Goal: Task Accomplishment & Management: Use online tool/utility

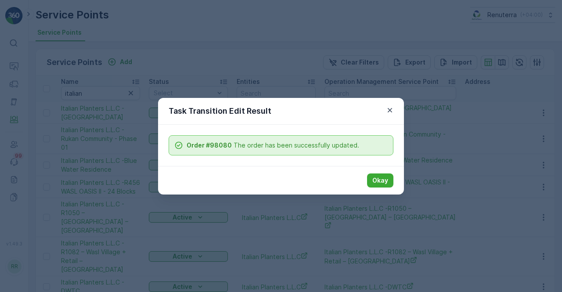
scroll to position [44, 0]
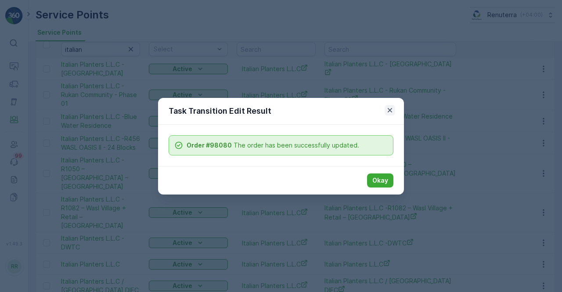
click at [385, 111] on button "button" at bounding box center [390, 110] width 11 height 11
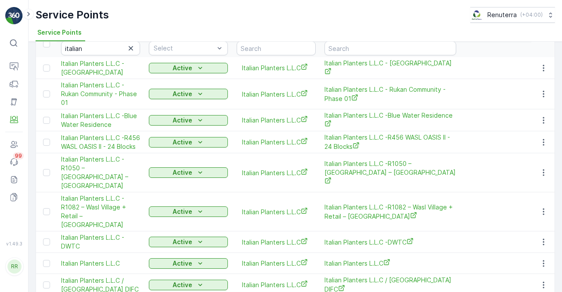
scroll to position [37, 0]
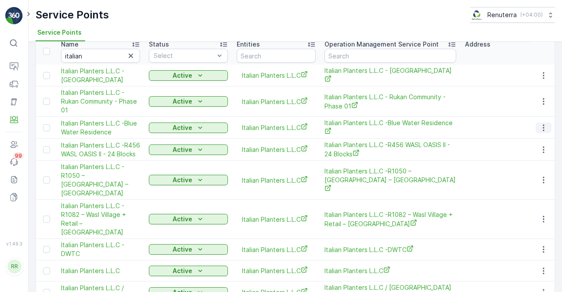
click at [543, 127] on icon "button" at bounding box center [543, 127] width 9 height 9
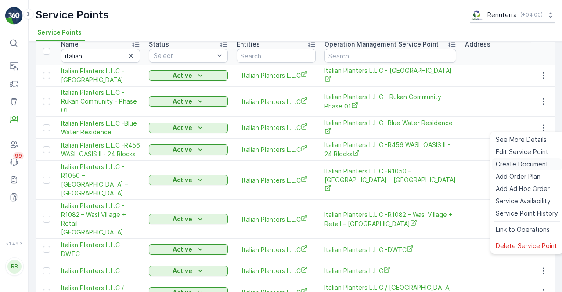
click at [521, 166] on span "Create Document" at bounding box center [522, 164] width 53 height 9
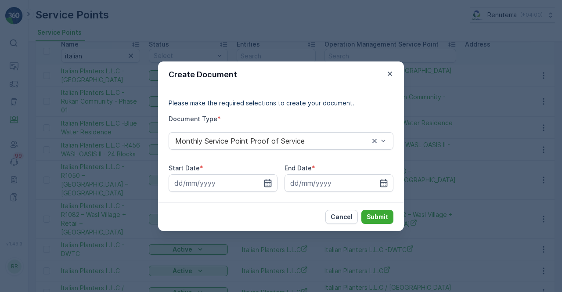
click at [264, 183] on icon "button" at bounding box center [268, 183] width 9 height 9
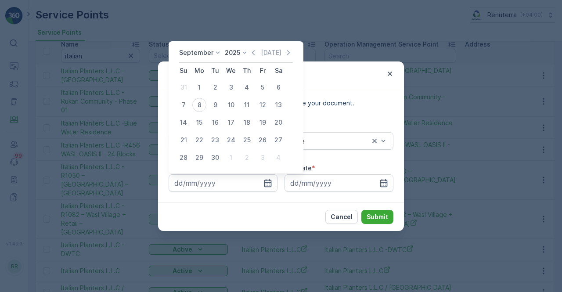
click at [251, 54] on icon "button" at bounding box center [253, 52] width 9 height 9
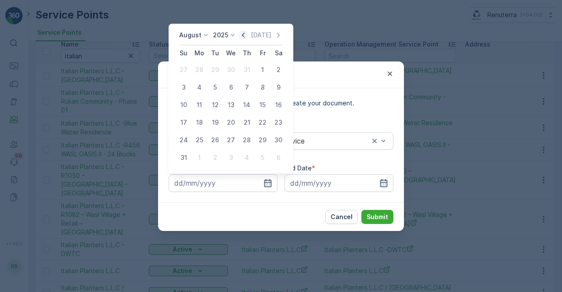
click at [248, 33] on icon "button" at bounding box center [243, 35] width 9 height 9
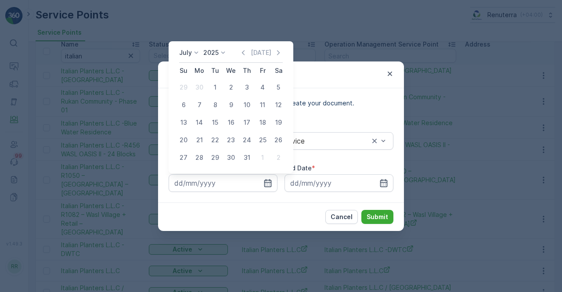
click at [279, 54] on icon "button" at bounding box center [278, 52] width 9 height 9
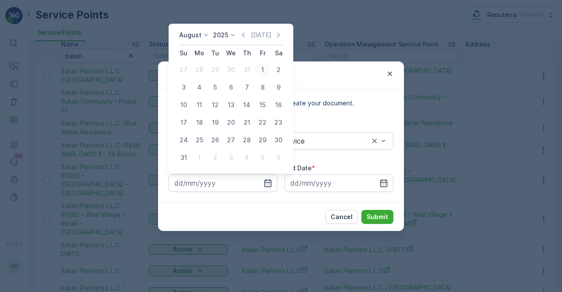
click at [261, 69] on div "1" at bounding box center [263, 70] width 14 height 14
type input "[DATE]"
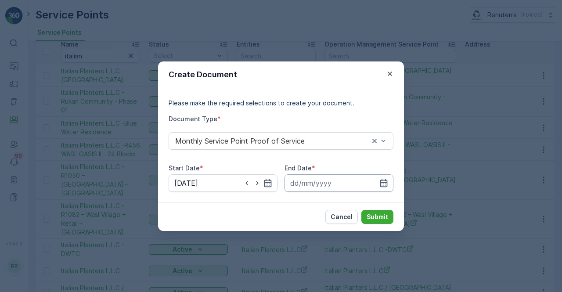
drag, startPoint x: 382, startPoint y: 183, endPoint x: 380, endPoint y: 176, distance: 7.2
click at [382, 182] on icon "button" at bounding box center [384, 183] width 9 height 9
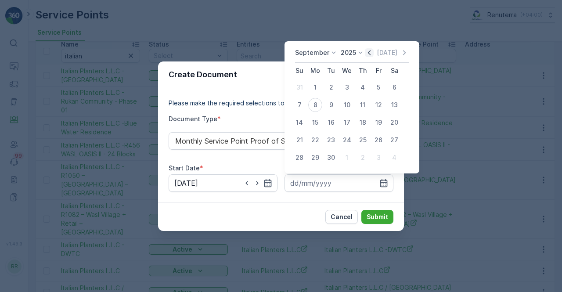
click at [368, 51] on icon "button" at bounding box center [369, 52] width 9 height 9
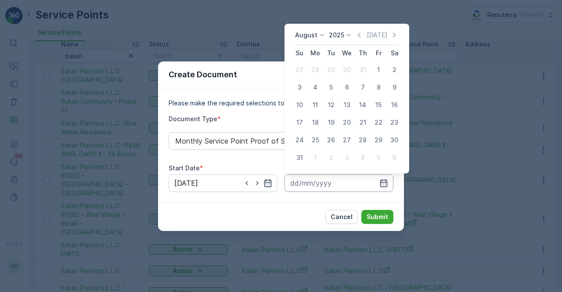
drag, startPoint x: 300, startPoint y: 159, endPoint x: 337, endPoint y: 186, distance: 45.9
click at [300, 159] on div "31" at bounding box center [300, 158] width 14 height 14
type input "[DATE]"
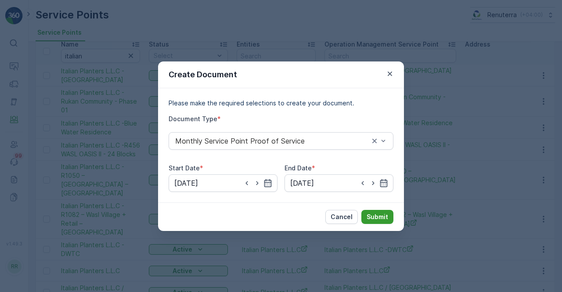
click at [381, 223] on button "Submit" at bounding box center [378, 217] width 32 height 14
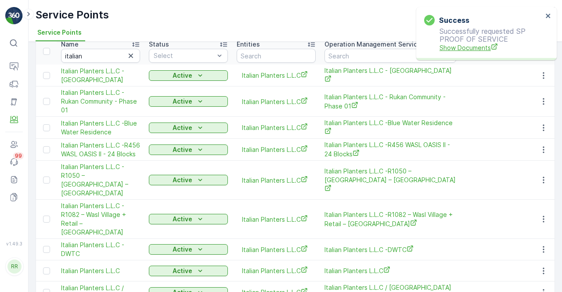
click at [472, 51] on span "Show Documents" at bounding box center [491, 47] width 103 height 9
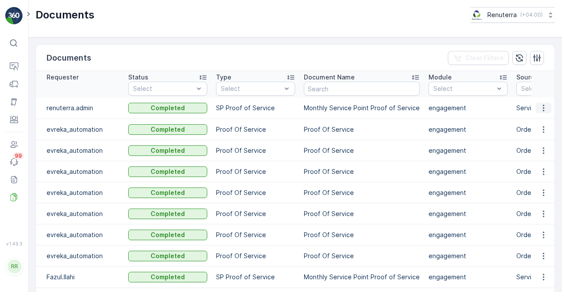
click at [542, 112] on button "button" at bounding box center [544, 108] width 16 height 11
click at [541, 123] on span "See Details" at bounding box center [542, 120] width 34 height 9
